Goal: Transaction & Acquisition: Purchase product/service

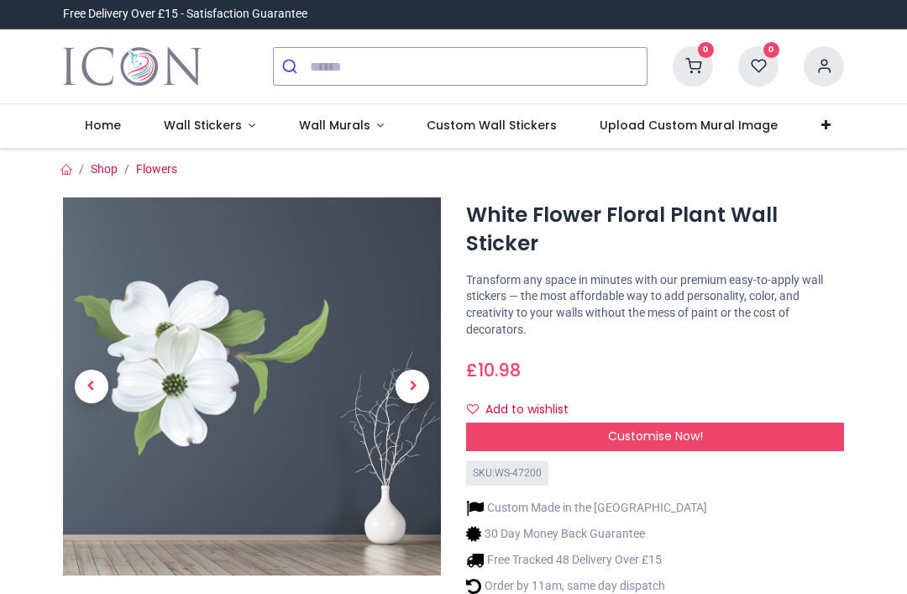
click at [655, 440] on span "Customise Now!" at bounding box center [655, 436] width 95 height 17
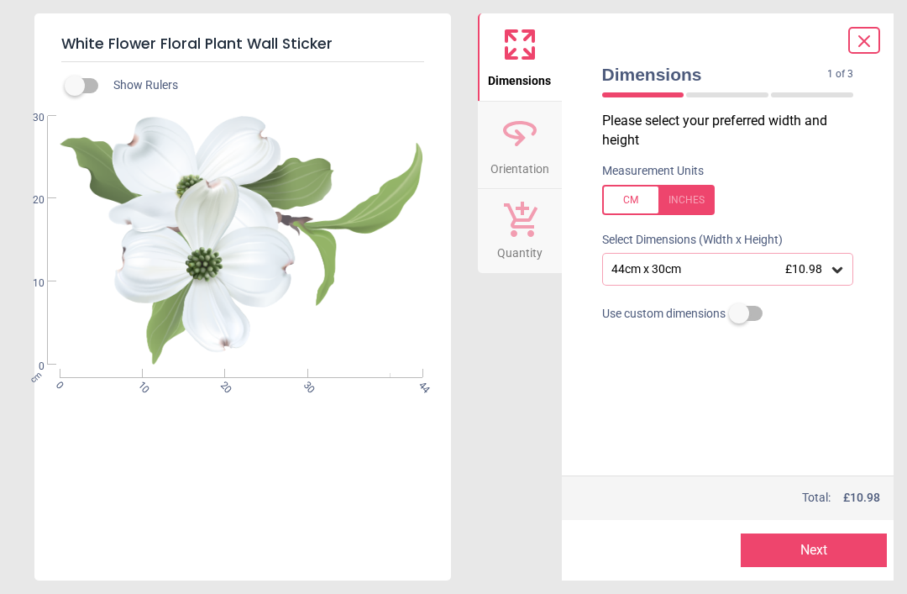
click at [658, 264] on div "44cm x 30cm £10.98" at bounding box center [720, 269] width 220 height 14
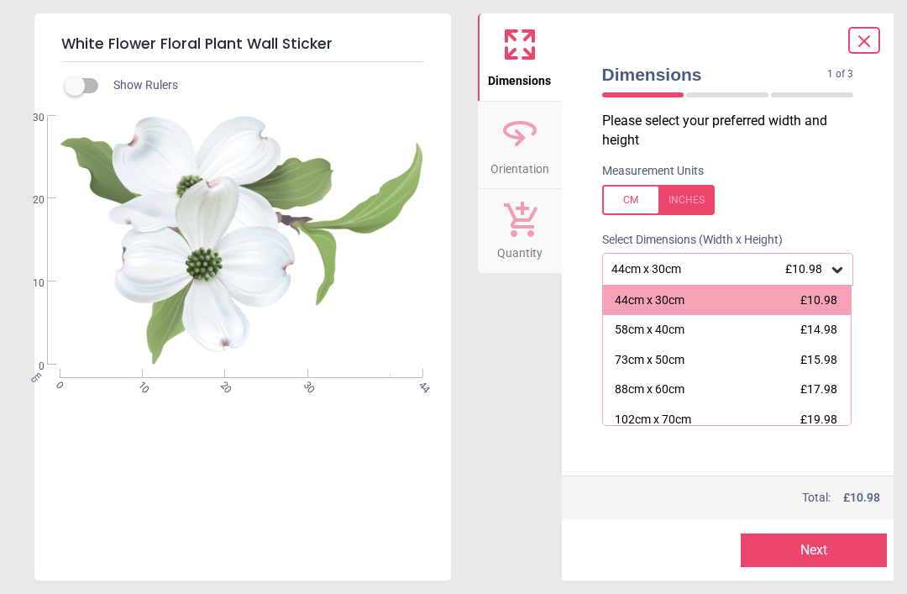
click at [668, 378] on div "88cm x 60cm £17.98" at bounding box center [727, 390] width 249 height 30
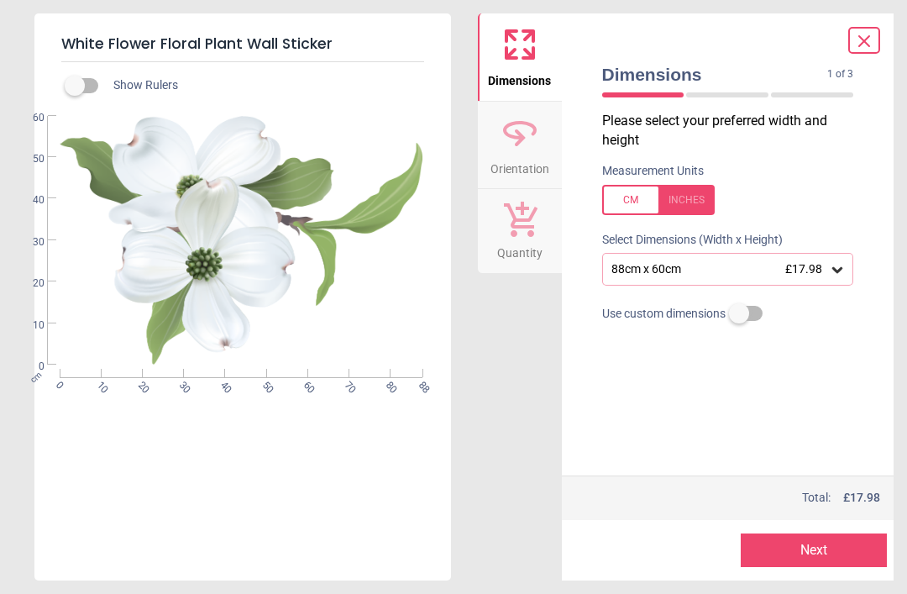
click at [739, 313] on label at bounding box center [739, 313] width 0 height 0
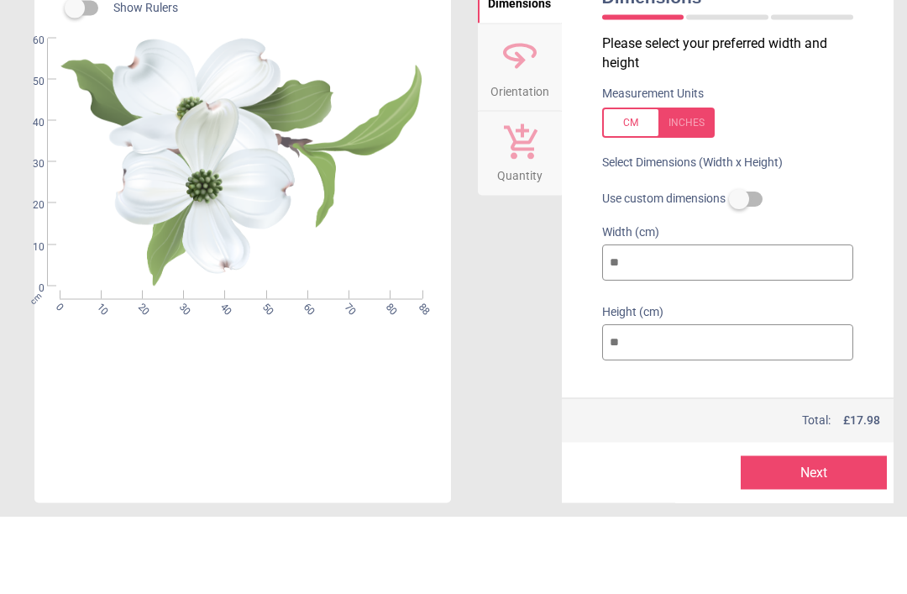
click at [739, 276] on label at bounding box center [739, 276] width 0 height 0
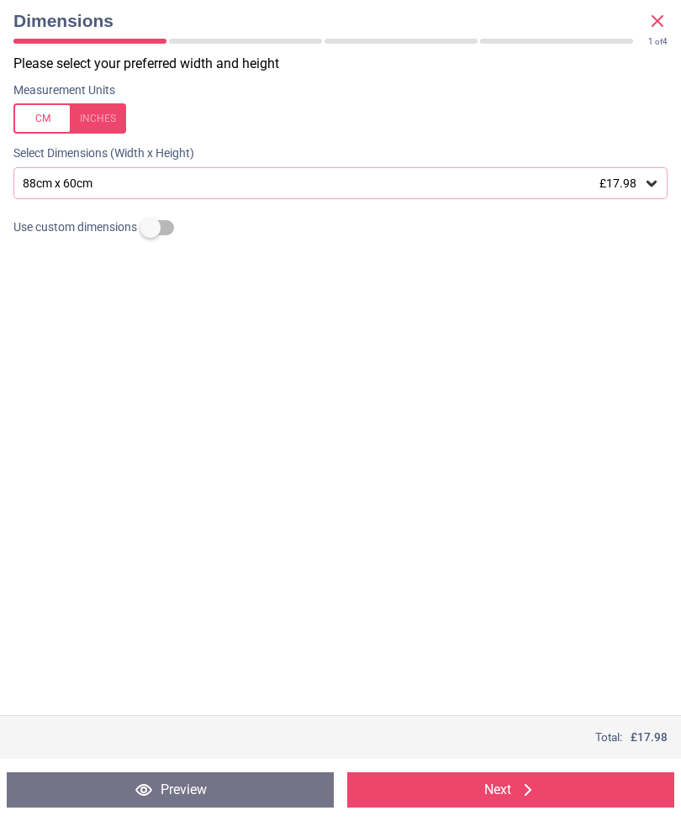
click at [641, 190] on div "88cm x 60cm £17.98" at bounding box center [340, 183] width 654 height 32
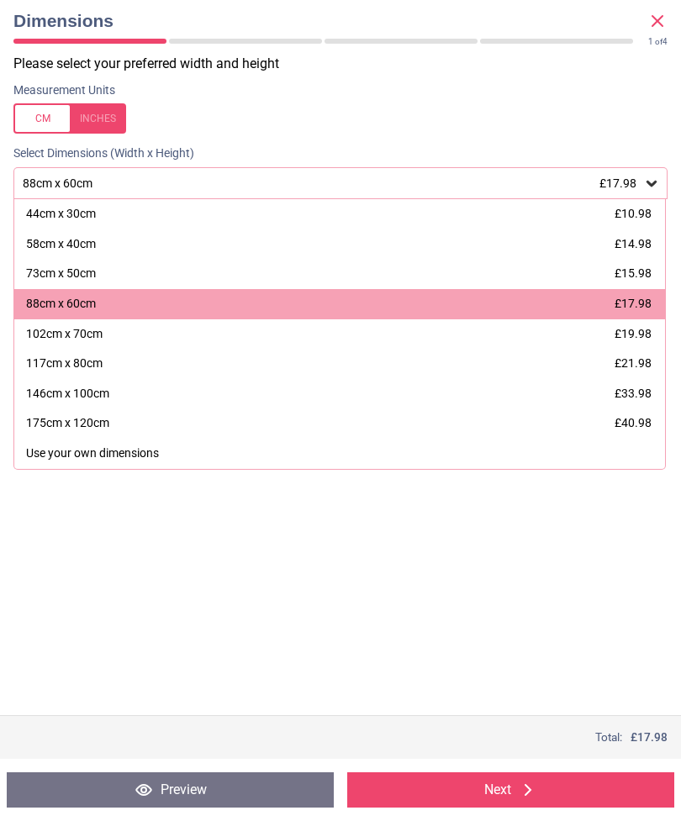
click at [589, 94] on div "Measurement Units" at bounding box center [340, 108] width 681 height 55
click at [497, 552] on div "Please select your preferred width and height Measurement Units Select Dimensio…" at bounding box center [340, 385] width 681 height 660
click at [510, 593] on button "Next" at bounding box center [510, 789] width 327 height 35
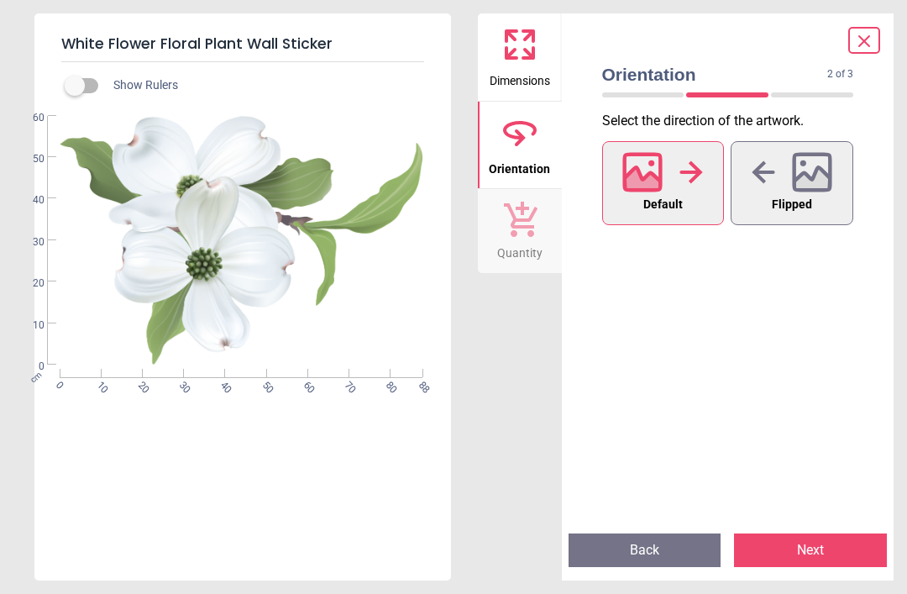
click at [811, 187] on icon at bounding box center [813, 181] width 36 height 29
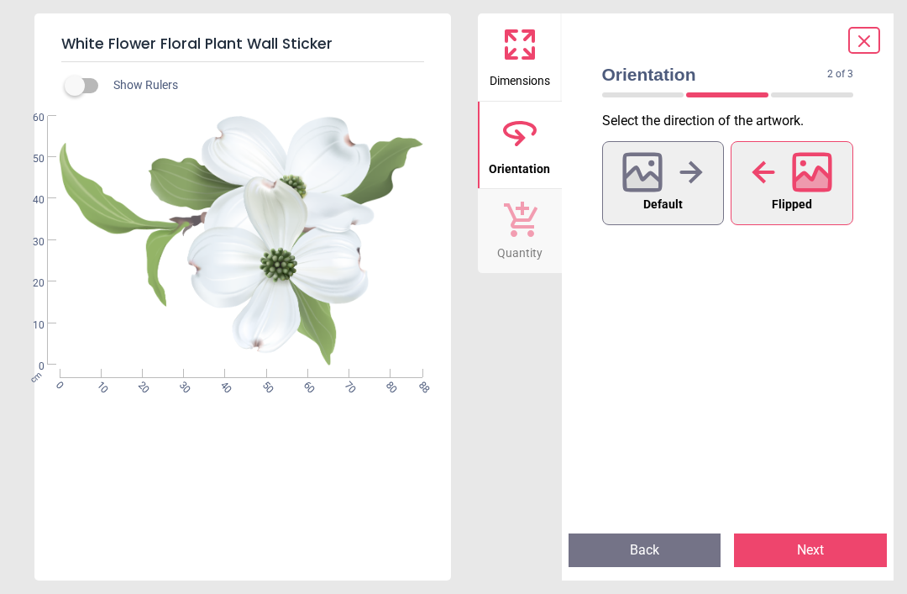
click at [827, 562] on button "Next" at bounding box center [810, 551] width 153 height 34
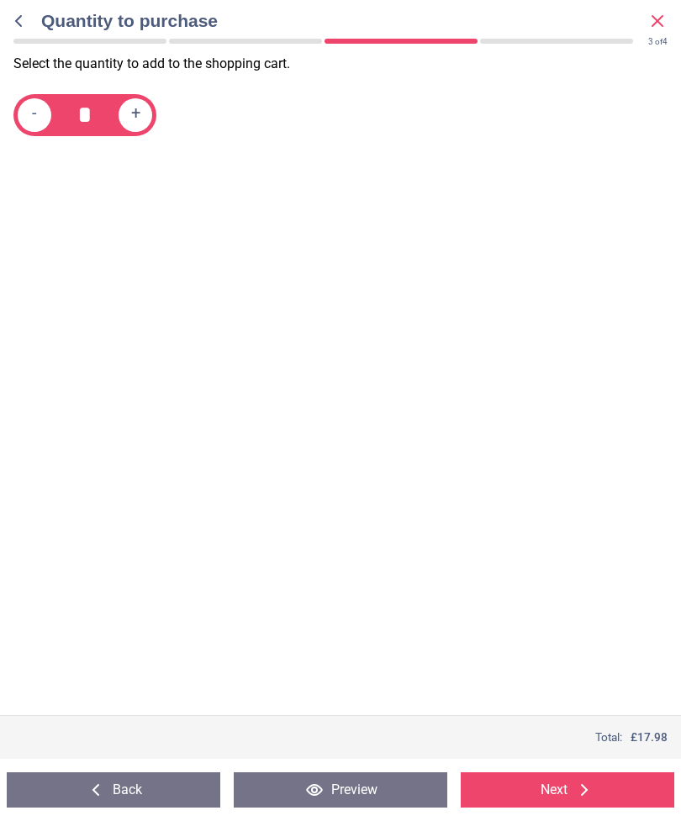
click at [144, 593] on button "Back" at bounding box center [113, 789] width 213 height 35
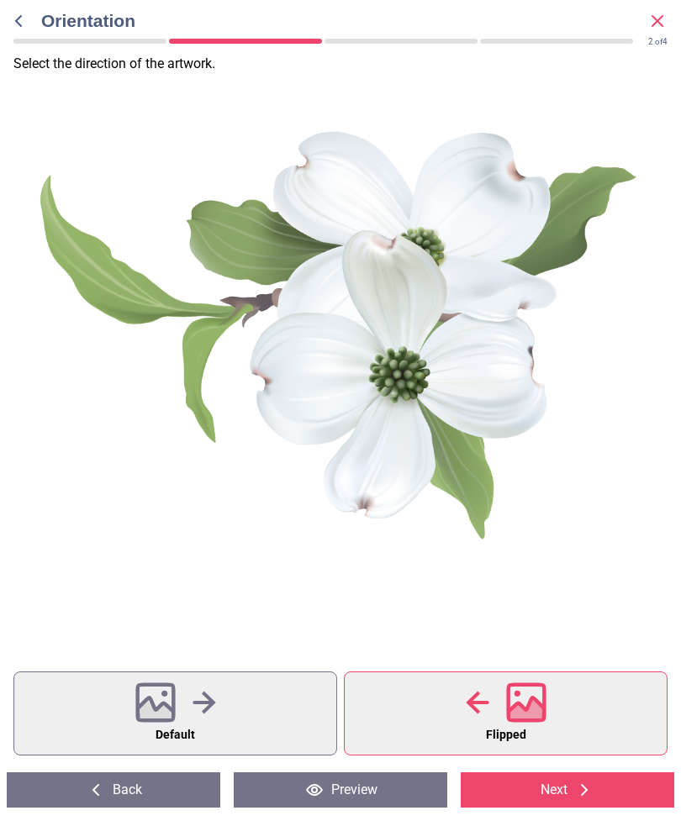
click at [176, 593] on div at bounding box center [175, 703] width 81 height 44
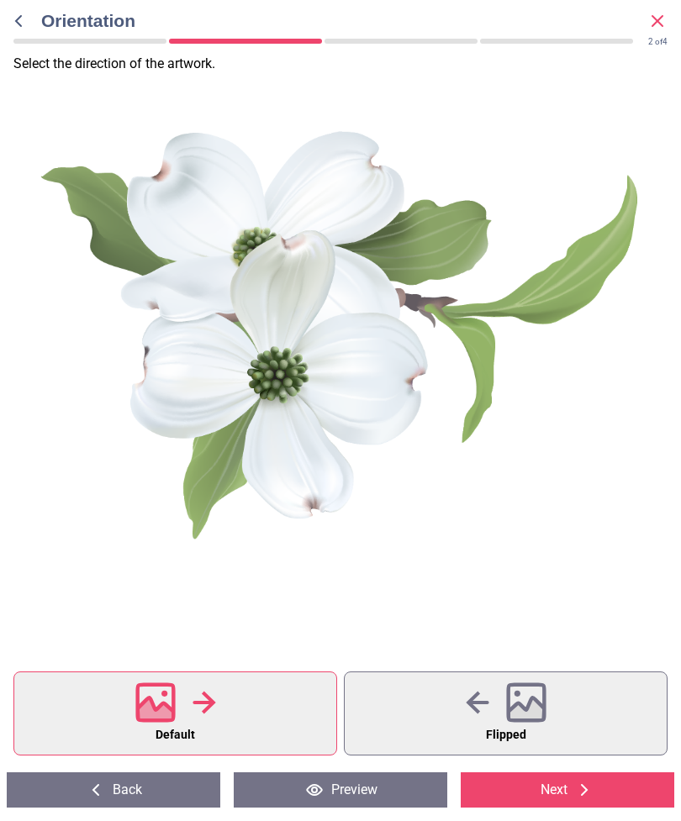
click at [522, 593] on icon at bounding box center [526, 702] width 40 height 40
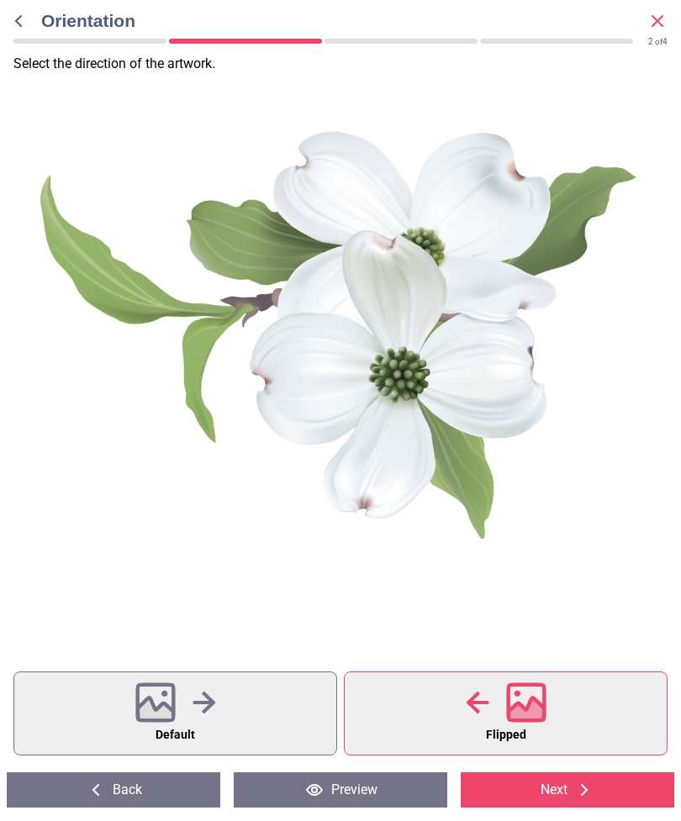
click at [574, 593] on icon at bounding box center [584, 790] width 20 height 20
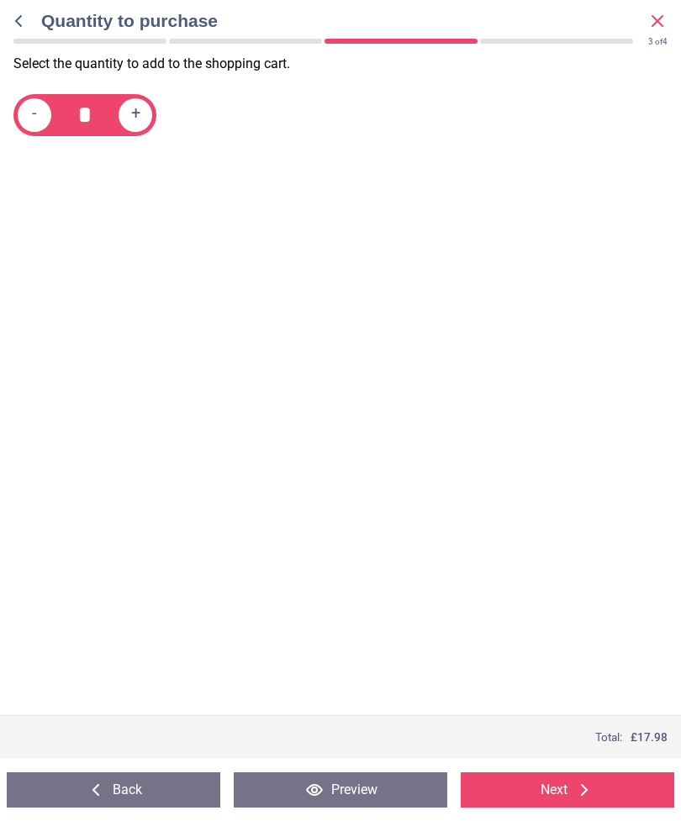
click at [392, 593] on button "Preview" at bounding box center [340, 789] width 213 height 35
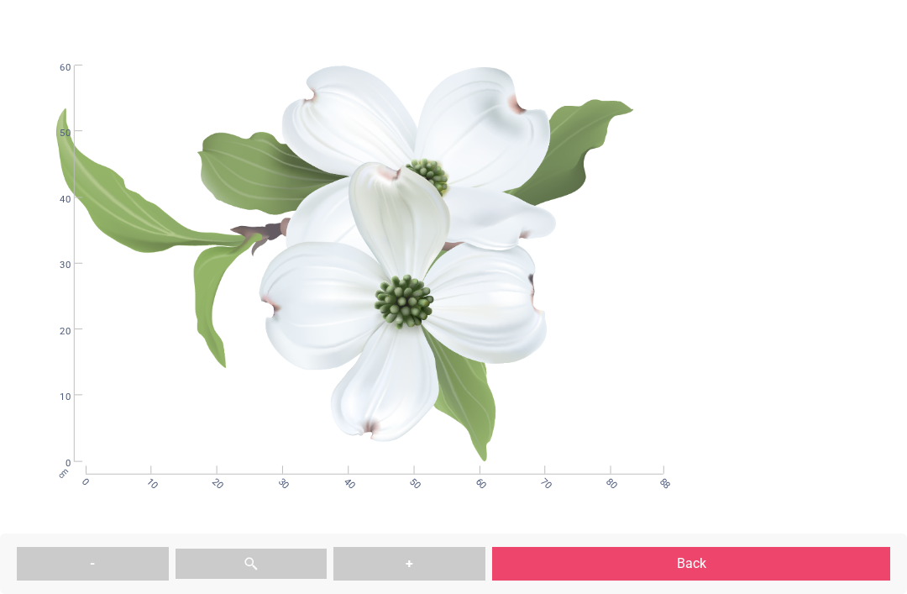
click at [246, 577] on button at bounding box center [252, 564] width 152 height 30
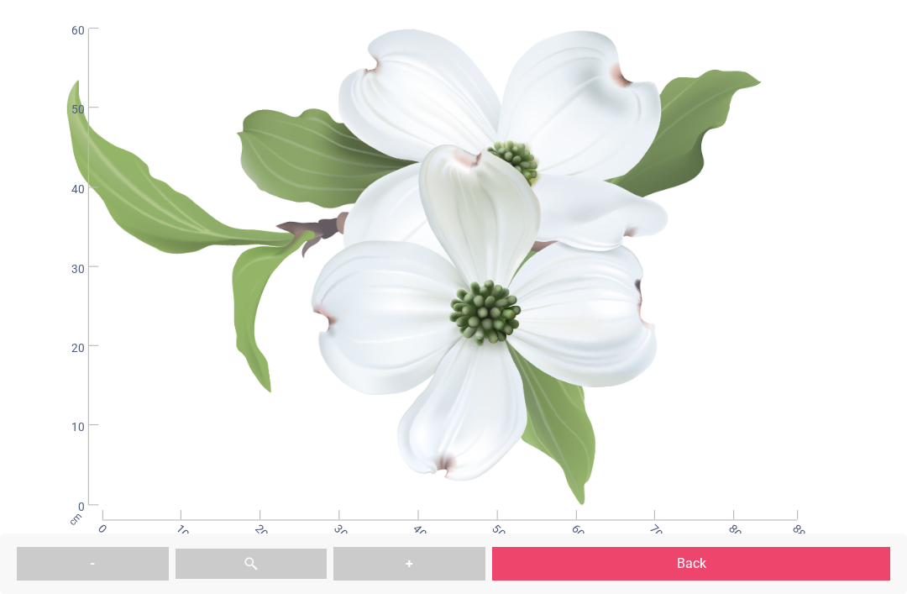
click at [697, 566] on button "Back" at bounding box center [691, 564] width 398 height 34
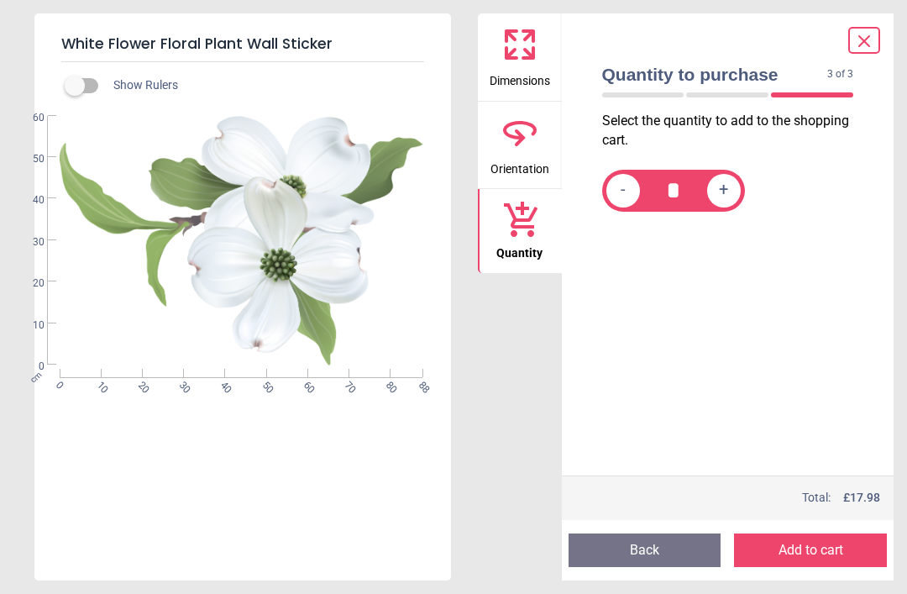
click at [518, 138] on icon at bounding box center [520, 130] width 30 height 15
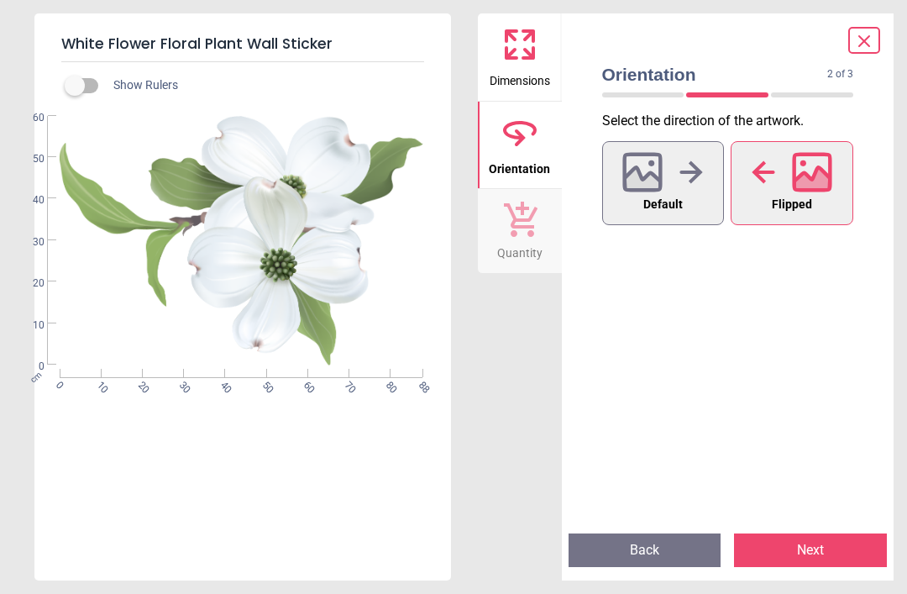
click at [813, 551] on button "Next" at bounding box center [810, 551] width 153 height 34
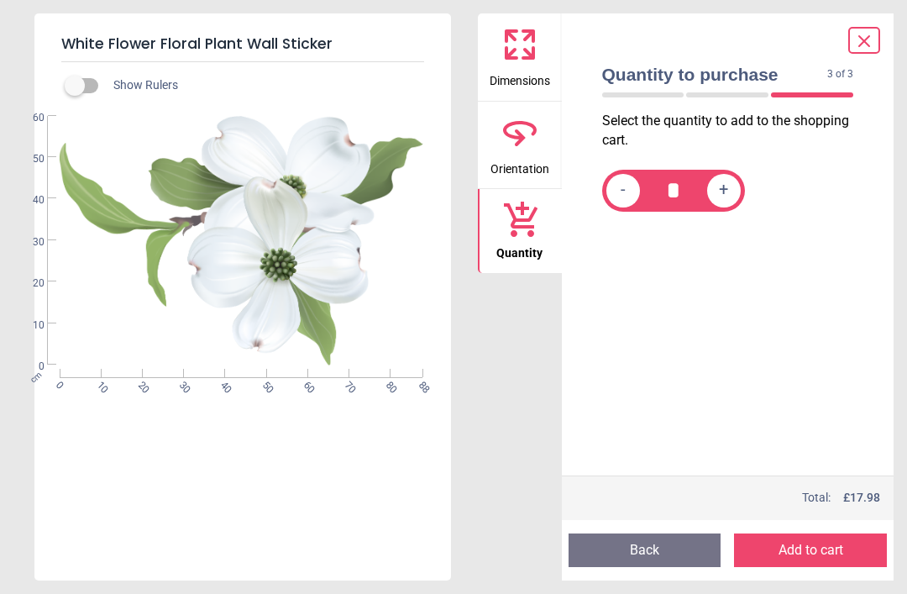
click at [819, 549] on button "Add to cart" at bounding box center [810, 551] width 153 height 34
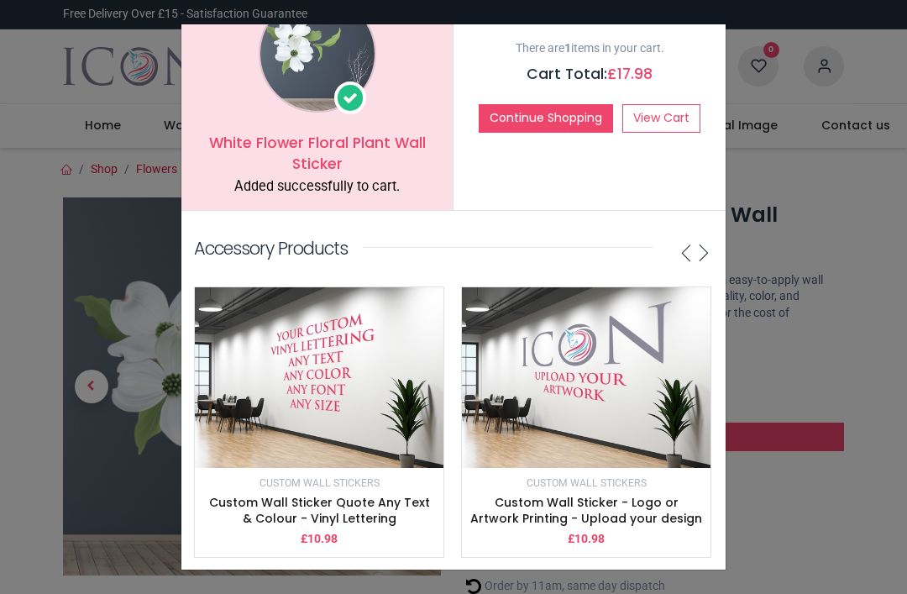
scroll to position [53, 0]
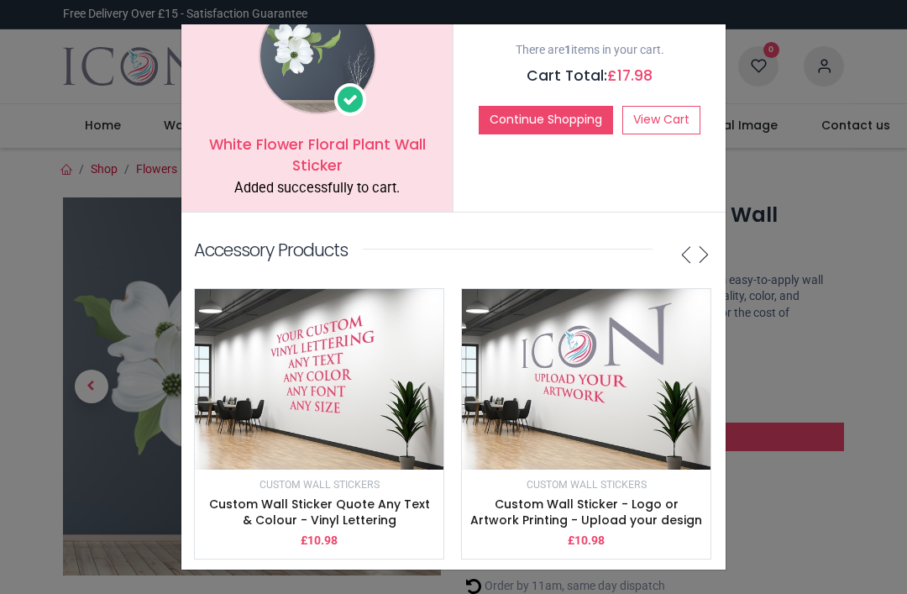
click at [852, 220] on div "White Flower Floral Plant Wall Sticker Added successfully to cart. There are 1 …" at bounding box center [453, 297] width 907 height 594
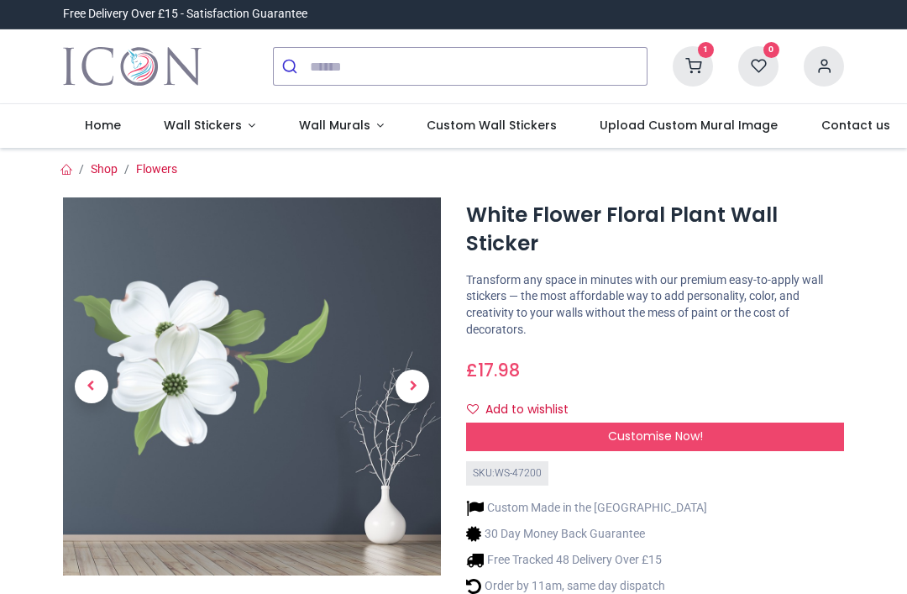
click at [242, 124] on link "Wall Stickers" at bounding box center [209, 126] width 135 height 44
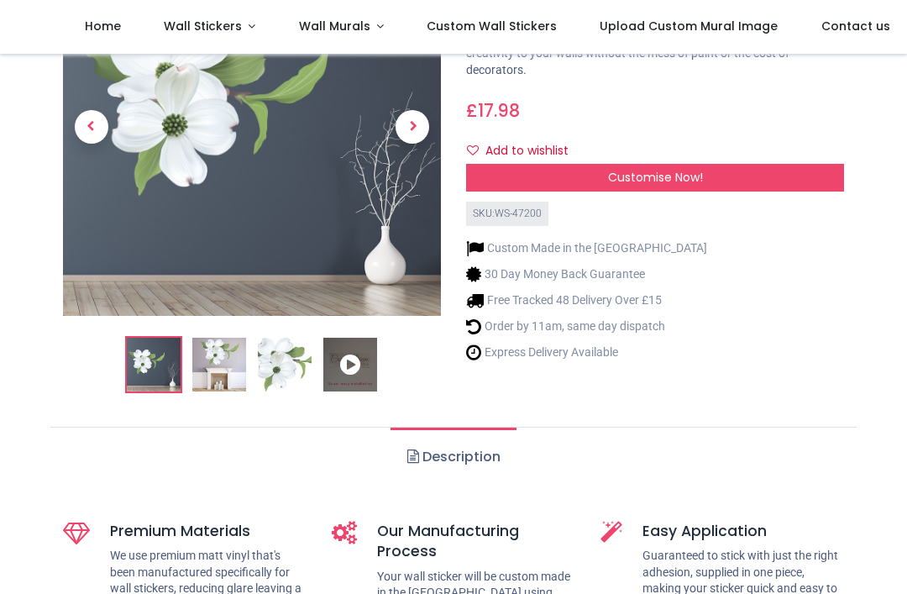
scroll to position [163, 0]
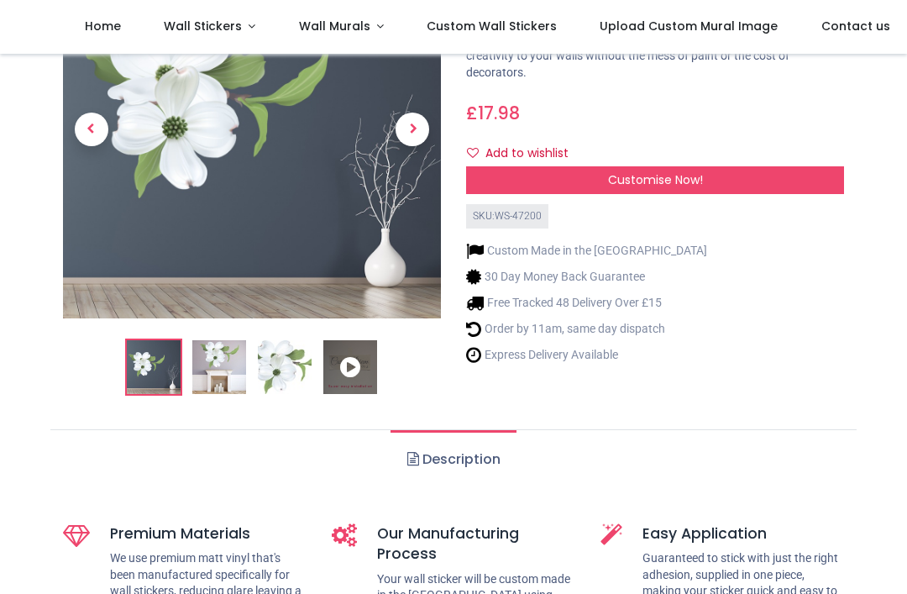
click at [230, 39] on link "Wall Stickers" at bounding box center [209, 27] width 135 height 54
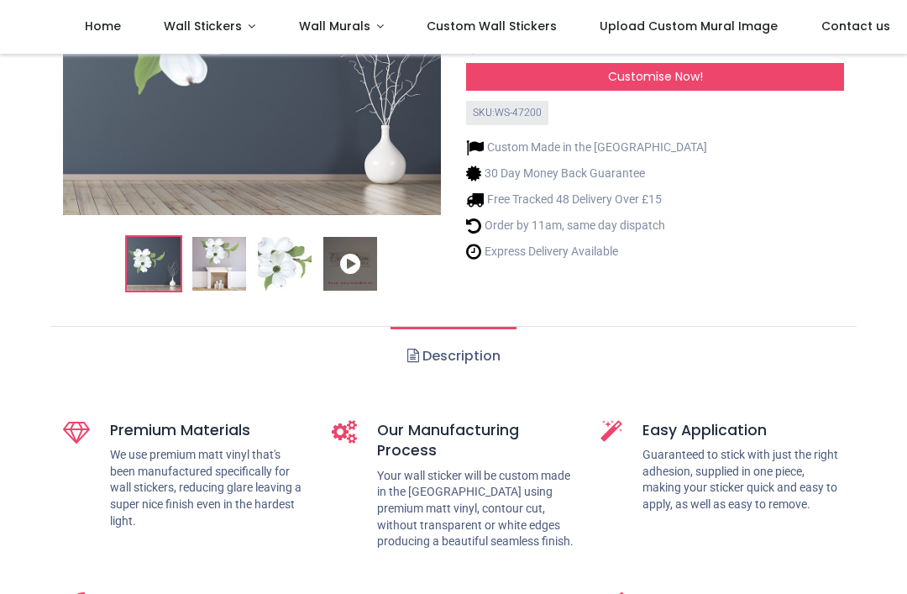
scroll to position [262, 0]
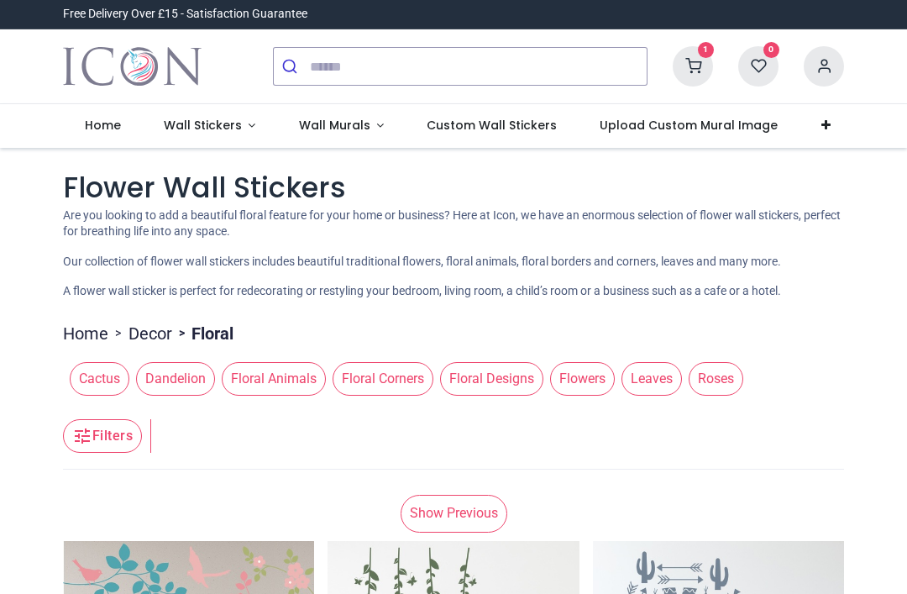
click at [231, 139] on link "Wall Stickers" at bounding box center [209, 126] width 135 height 44
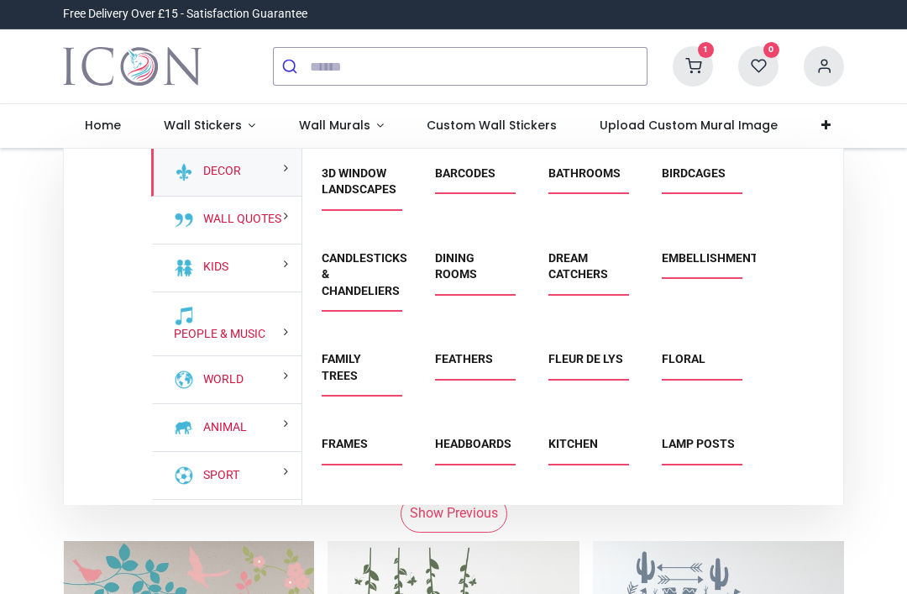
click at [476, 361] on link "Feathers" at bounding box center [464, 358] width 58 height 13
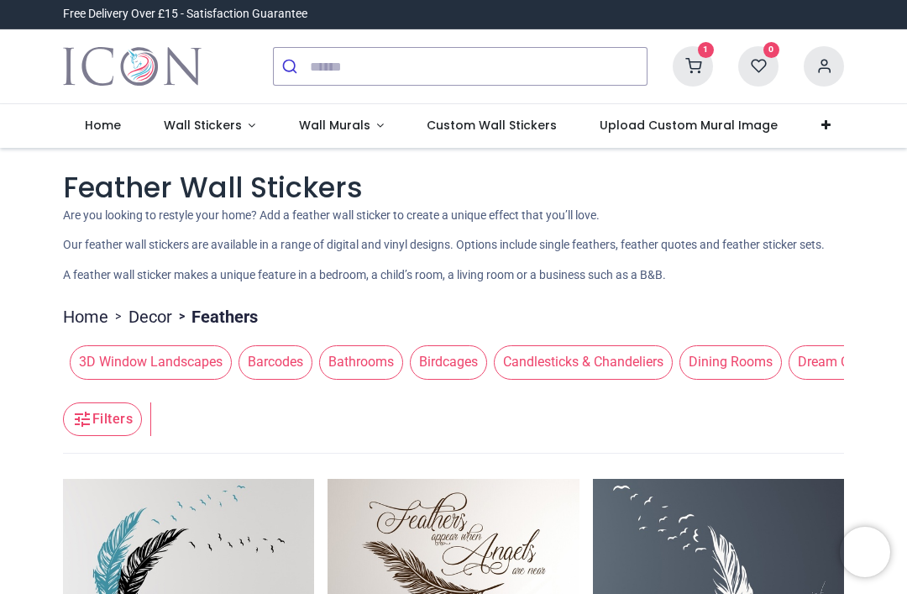
click at [376, 379] on span "Bathrooms" at bounding box center [361, 362] width 84 height 34
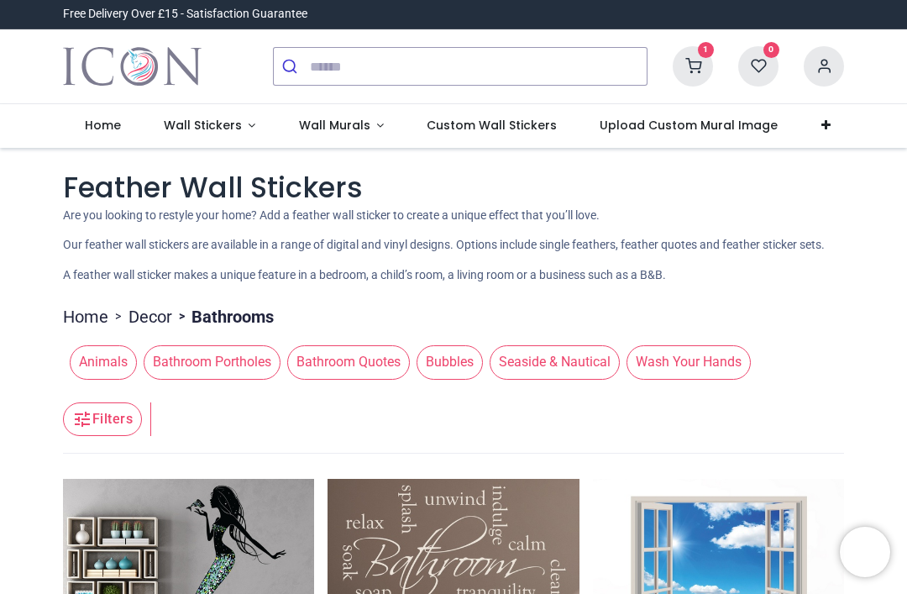
click at [695, 66] on icon at bounding box center [693, 66] width 40 height 40
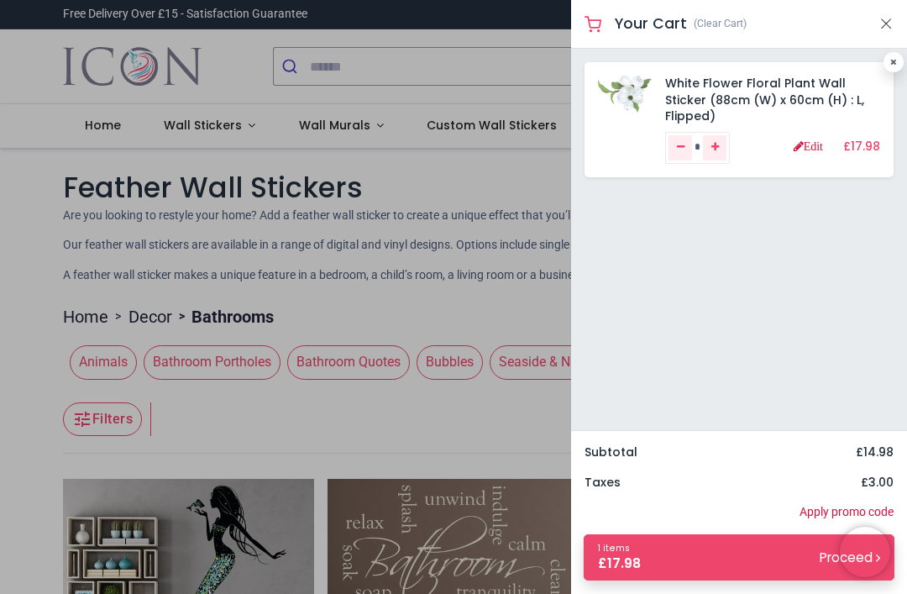
click at [771, 101] on link "White Flower Floral Plant Wall Sticker (88cm (W) x 60cm (H) : L, Flipped)" at bounding box center [764, 100] width 199 height 50
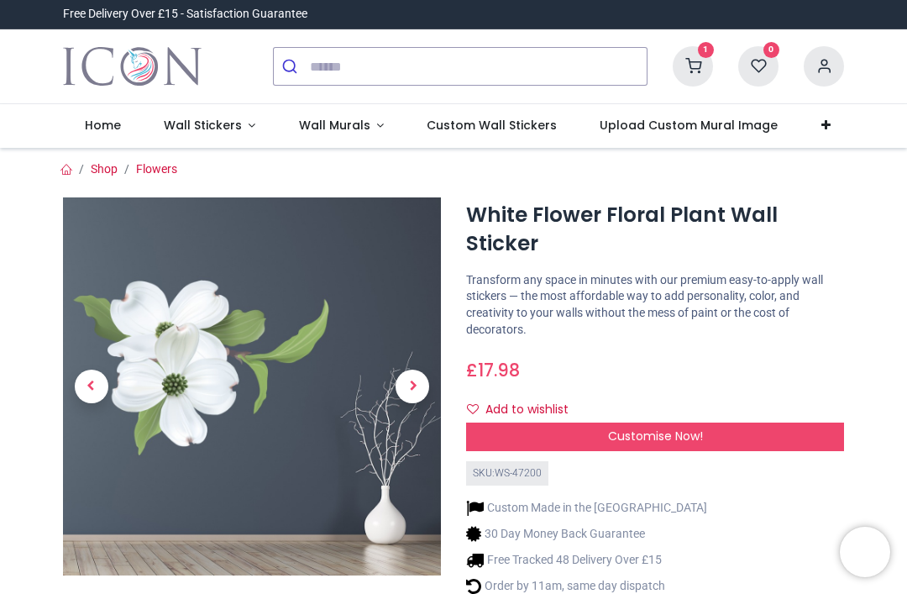
click at [699, 64] on icon at bounding box center [693, 66] width 40 height 40
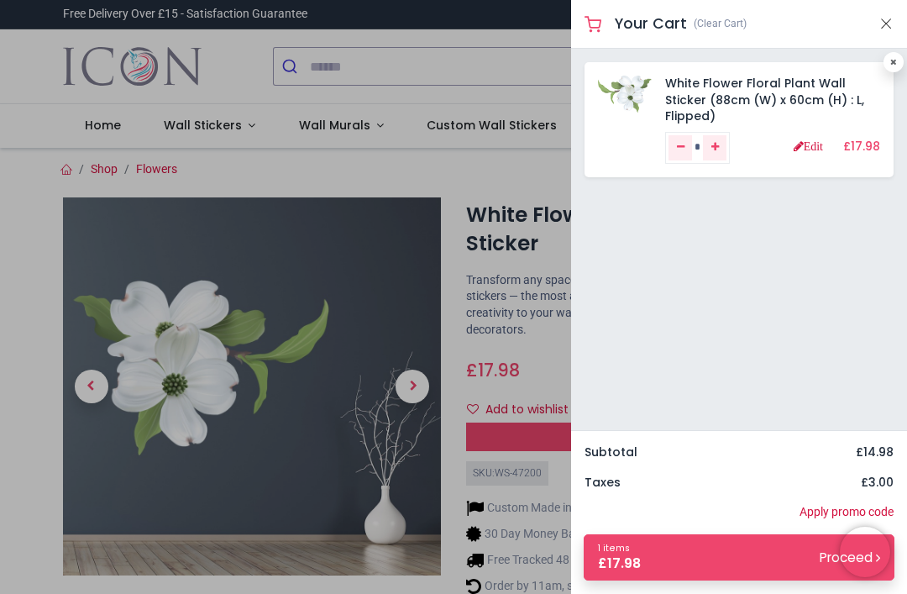
click at [820, 564] on small "Proceed" at bounding box center [850, 558] width 60 height 18
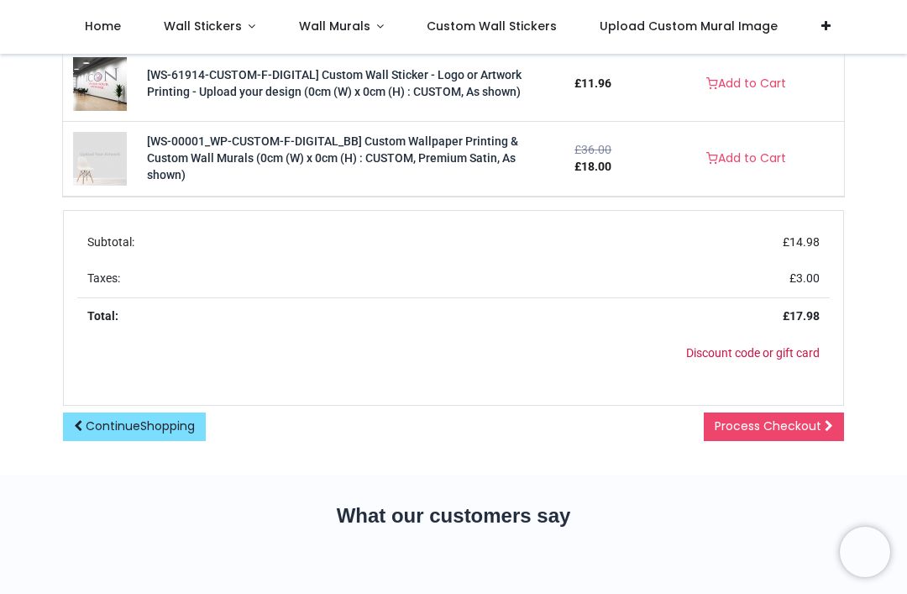
scroll to position [669, 0]
click at [808, 434] on link "Process Checkout" at bounding box center [774, 426] width 140 height 29
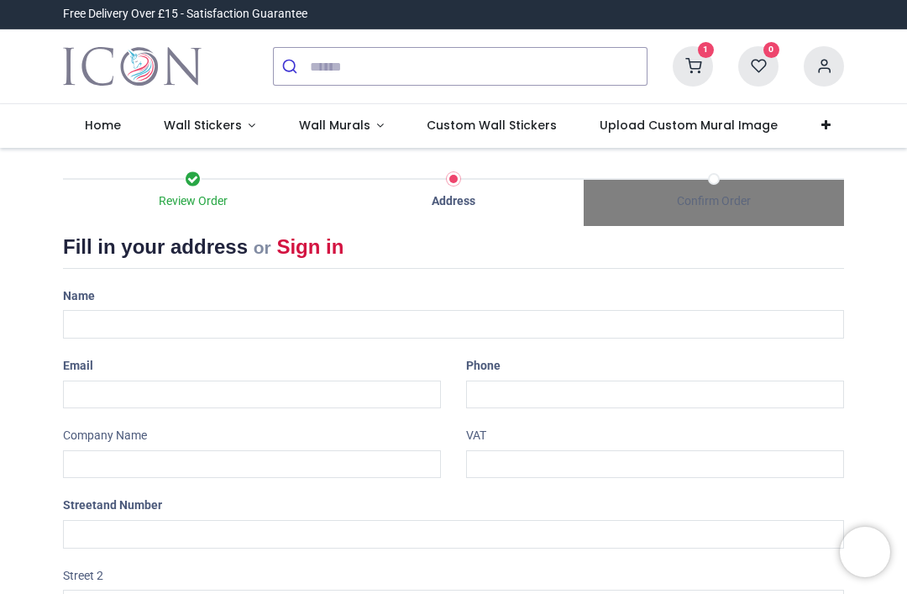
select select "***"
click at [165, 329] on input "text" at bounding box center [453, 324] width 781 height 29
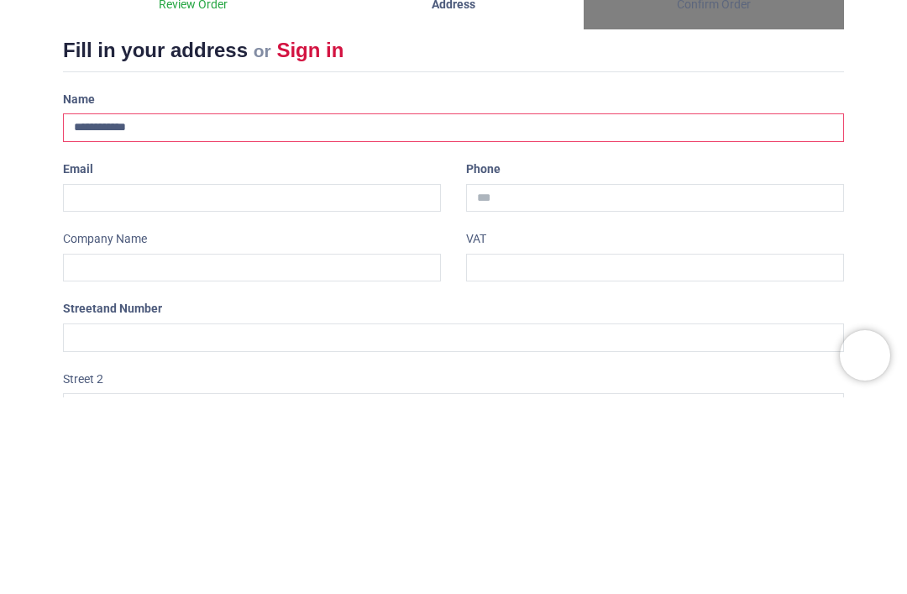
type input "**********"
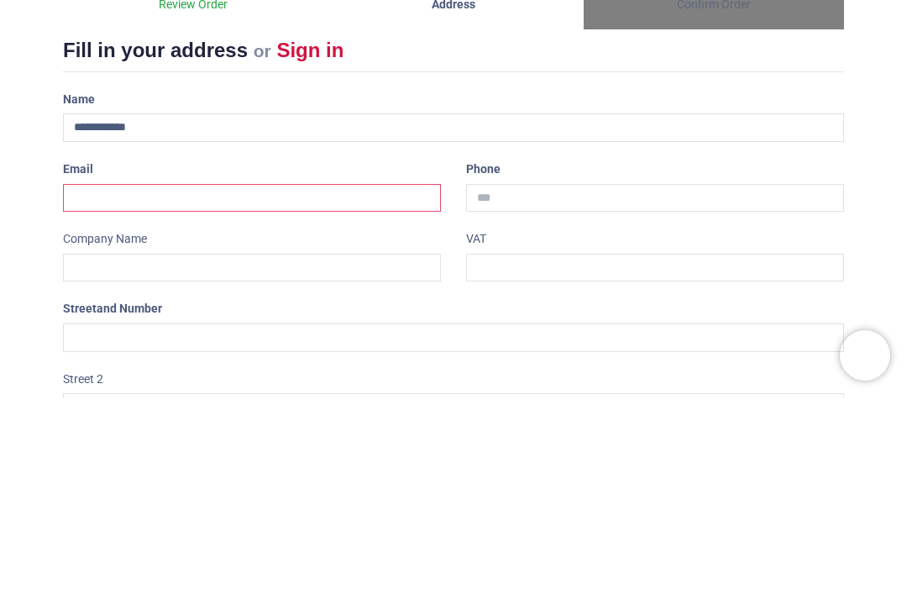
click at [212, 381] on input "email" at bounding box center [252, 395] width 378 height 29
type input "**********"
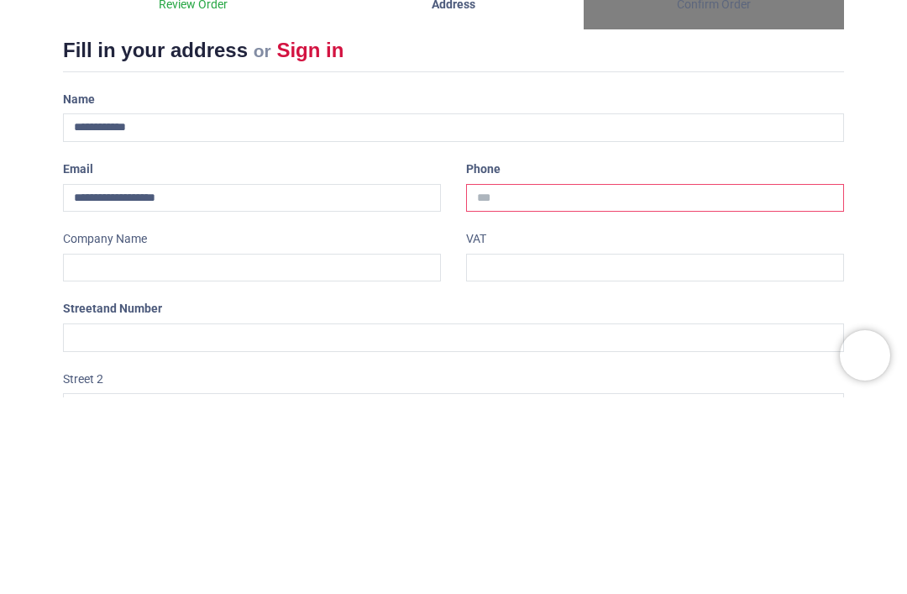
click at [560, 381] on input "tel" at bounding box center [655, 395] width 378 height 29
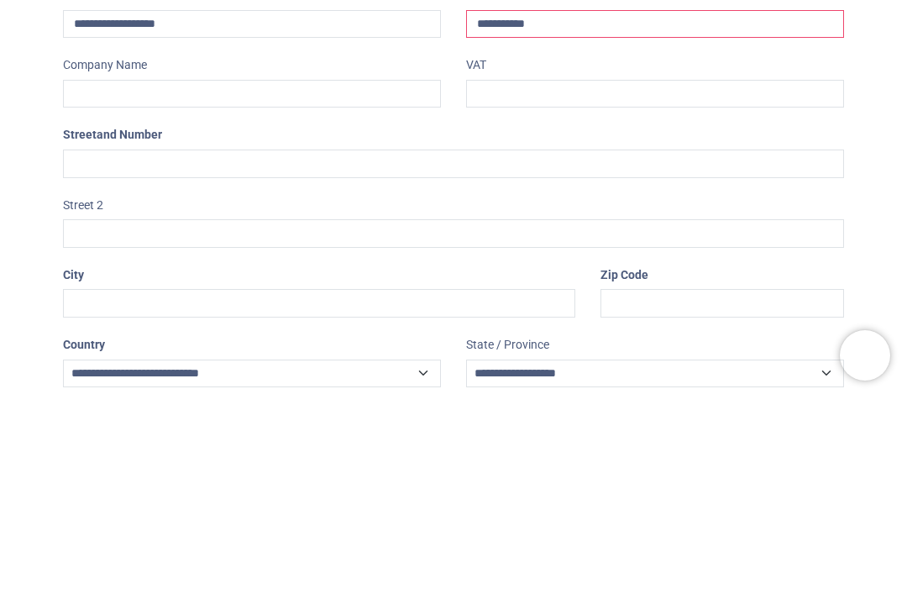
scroll to position [178, 0]
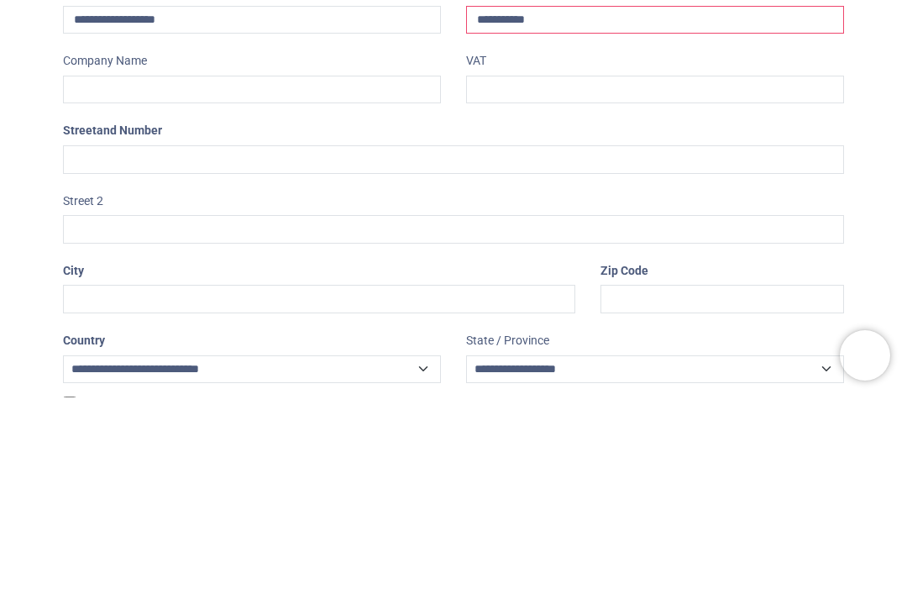
type input "**********"
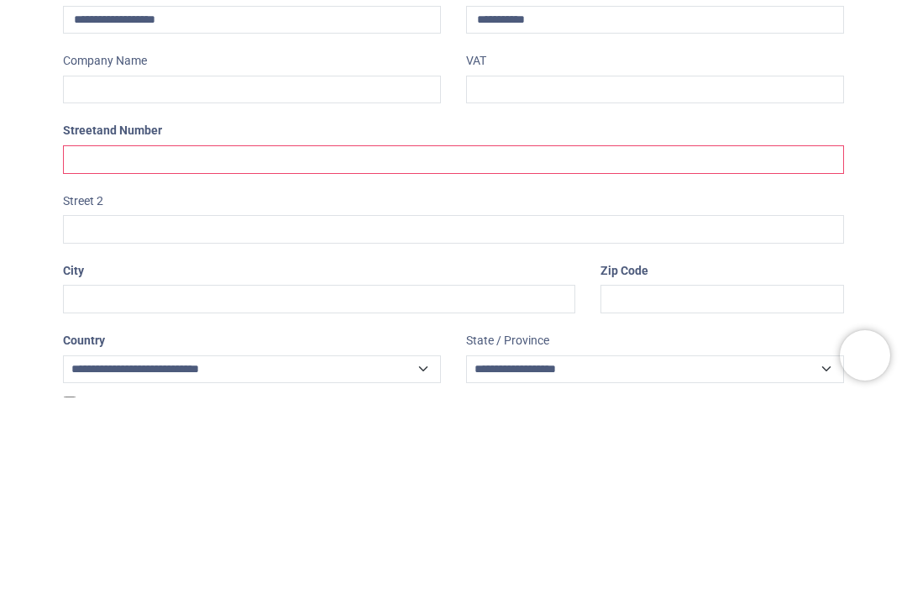
click at [411, 342] on input "text" at bounding box center [453, 356] width 781 height 29
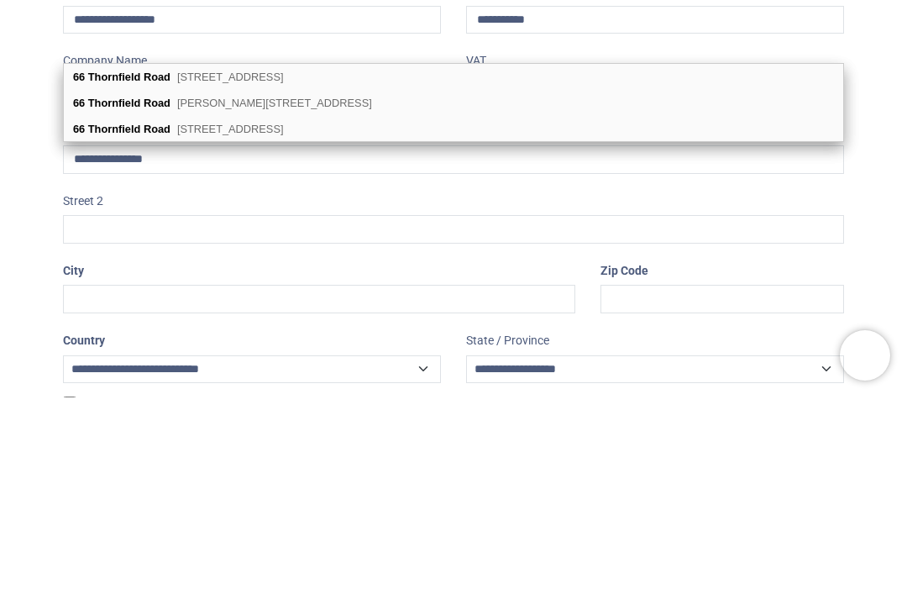
click at [234, 319] on span "Middlesbrough, TS5 5BY" at bounding box center [230, 325] width 107 height 13
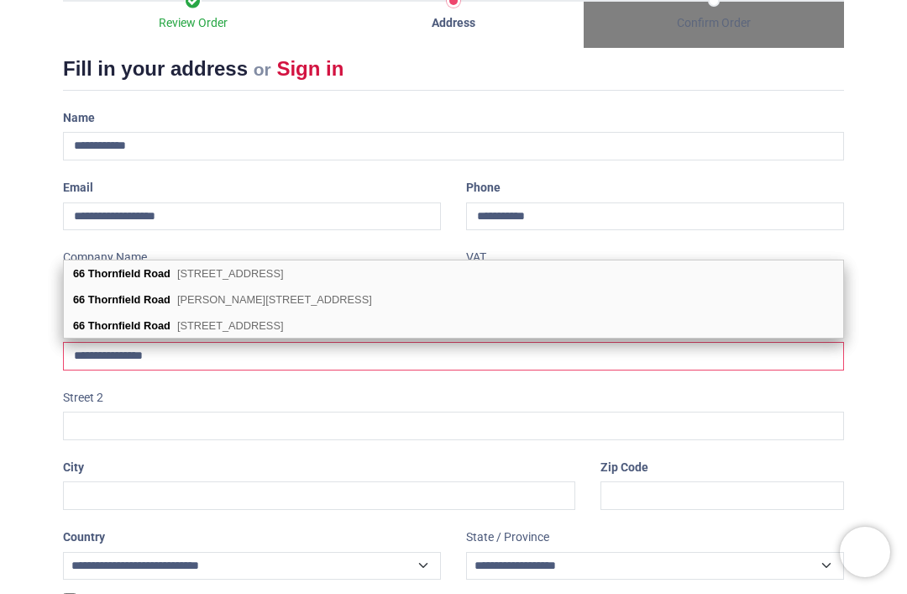
type input "**********"
type input "*******"
select select "***"
type input "**********"
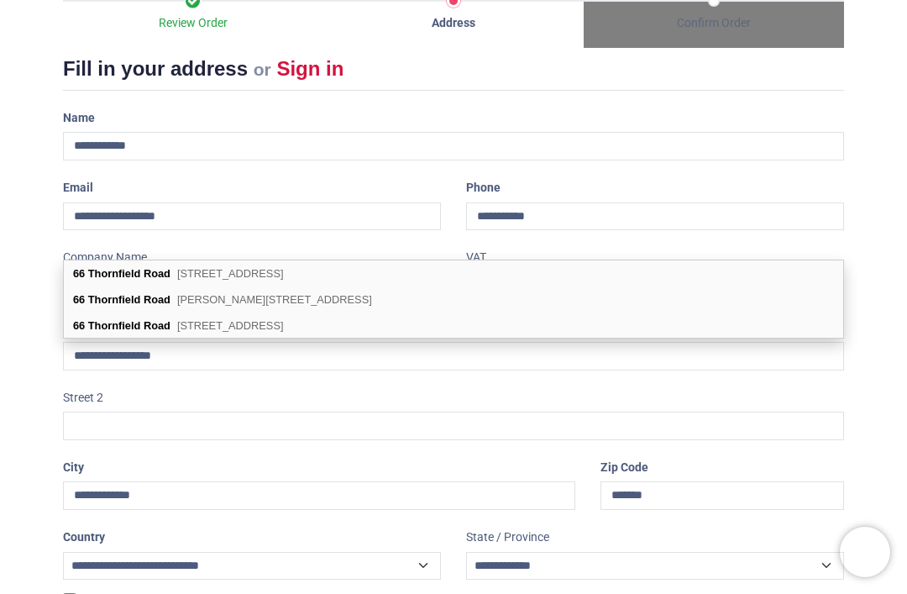
click at [237, 328] on span "Middlesbrough, TS5 5BY" at bounding box center [230, 325] width 107 height 13
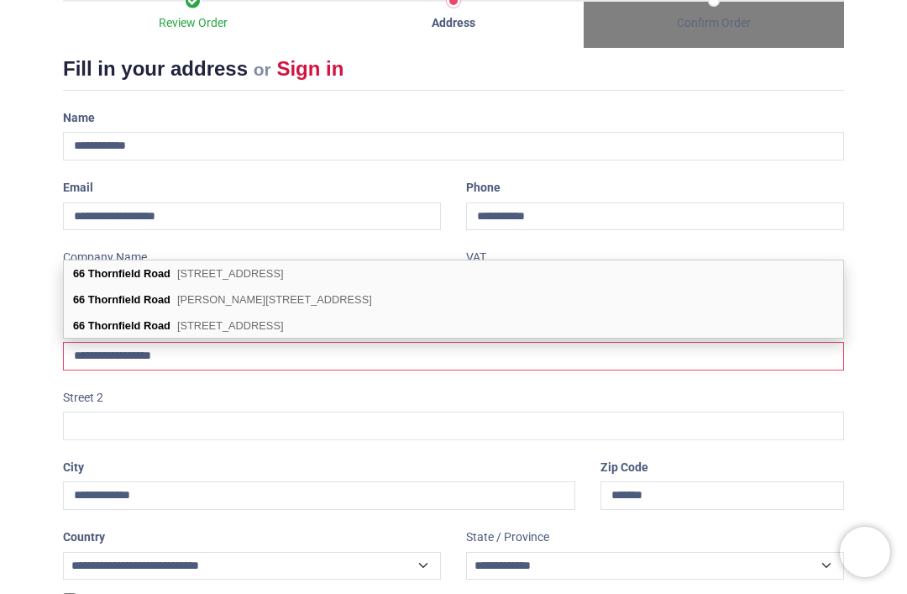
select select "***"
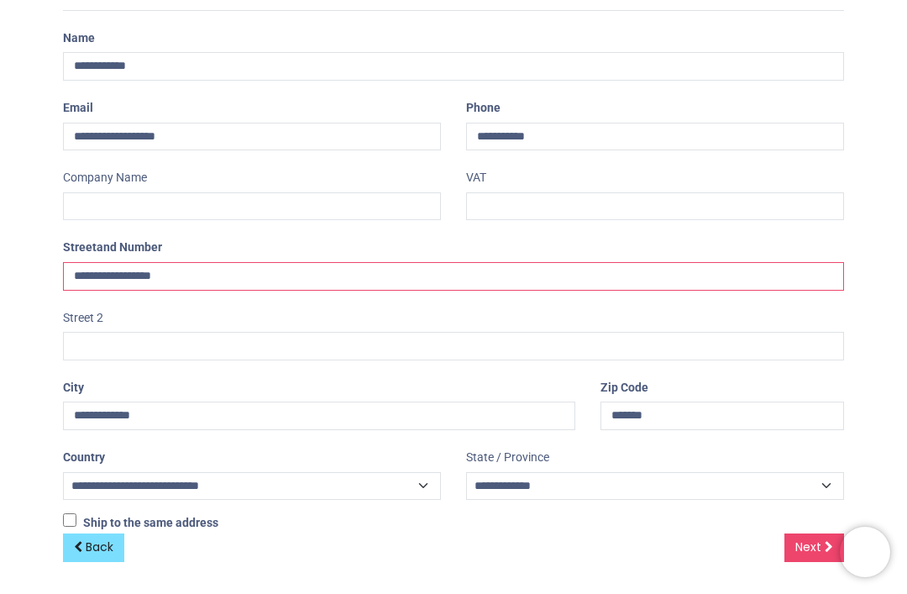
scroll to position [254, 0]
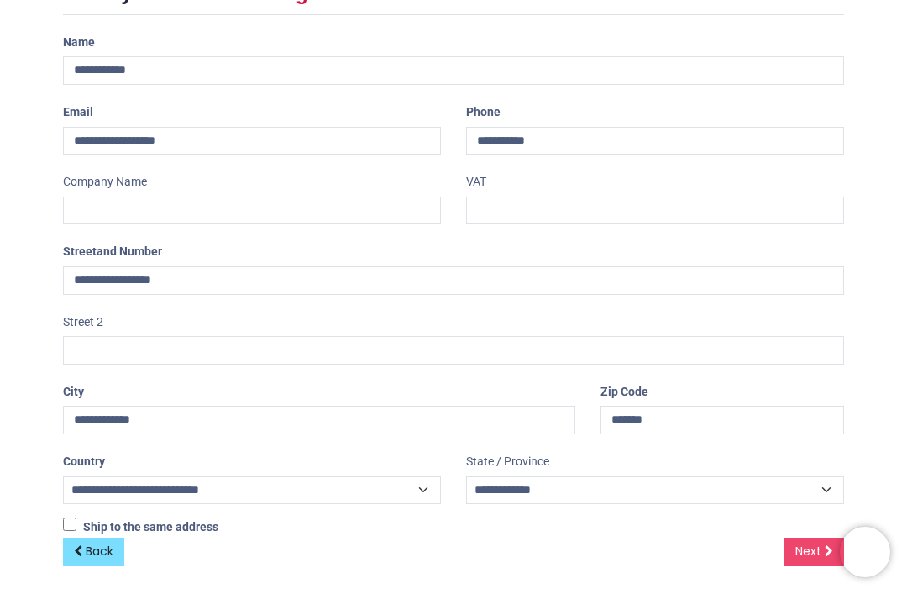
click at [807, 550] on span "Next" at bounding box center [809, 551] width 26 height 17
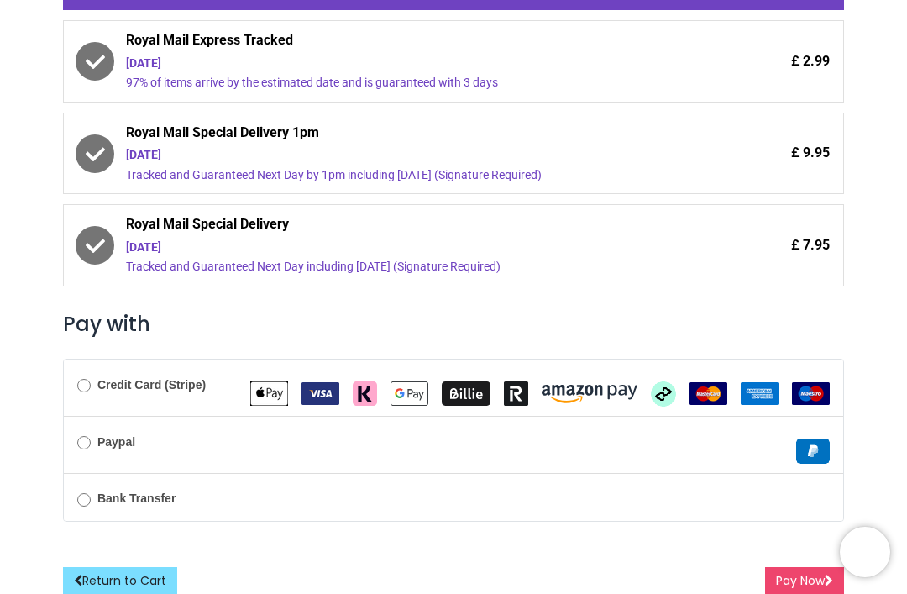
scroll to position [400, 0]
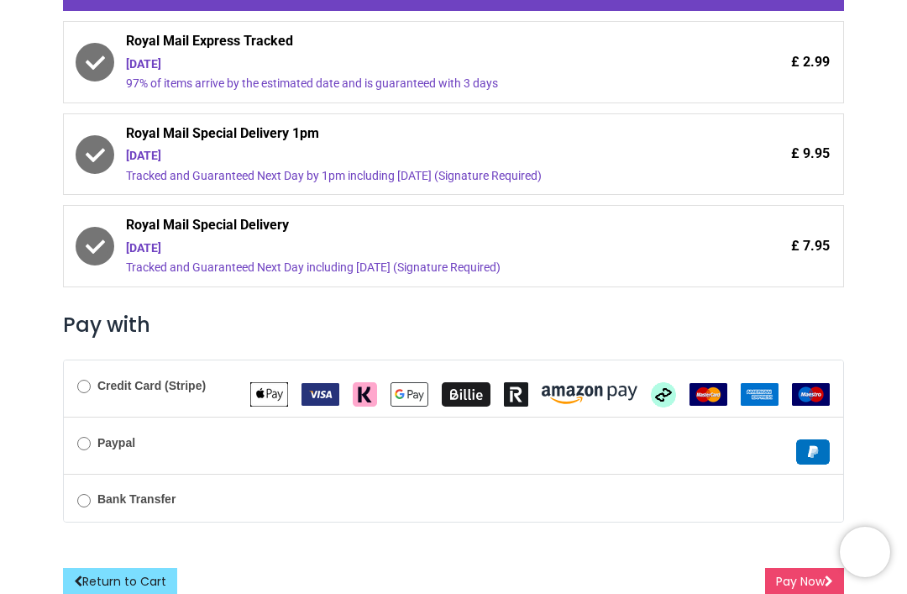
click at [790, 578] on button "Pay Now" at bounding box center [804, 582] width 79 height 29
